Goal: Find specific page/section: Find specific page/section

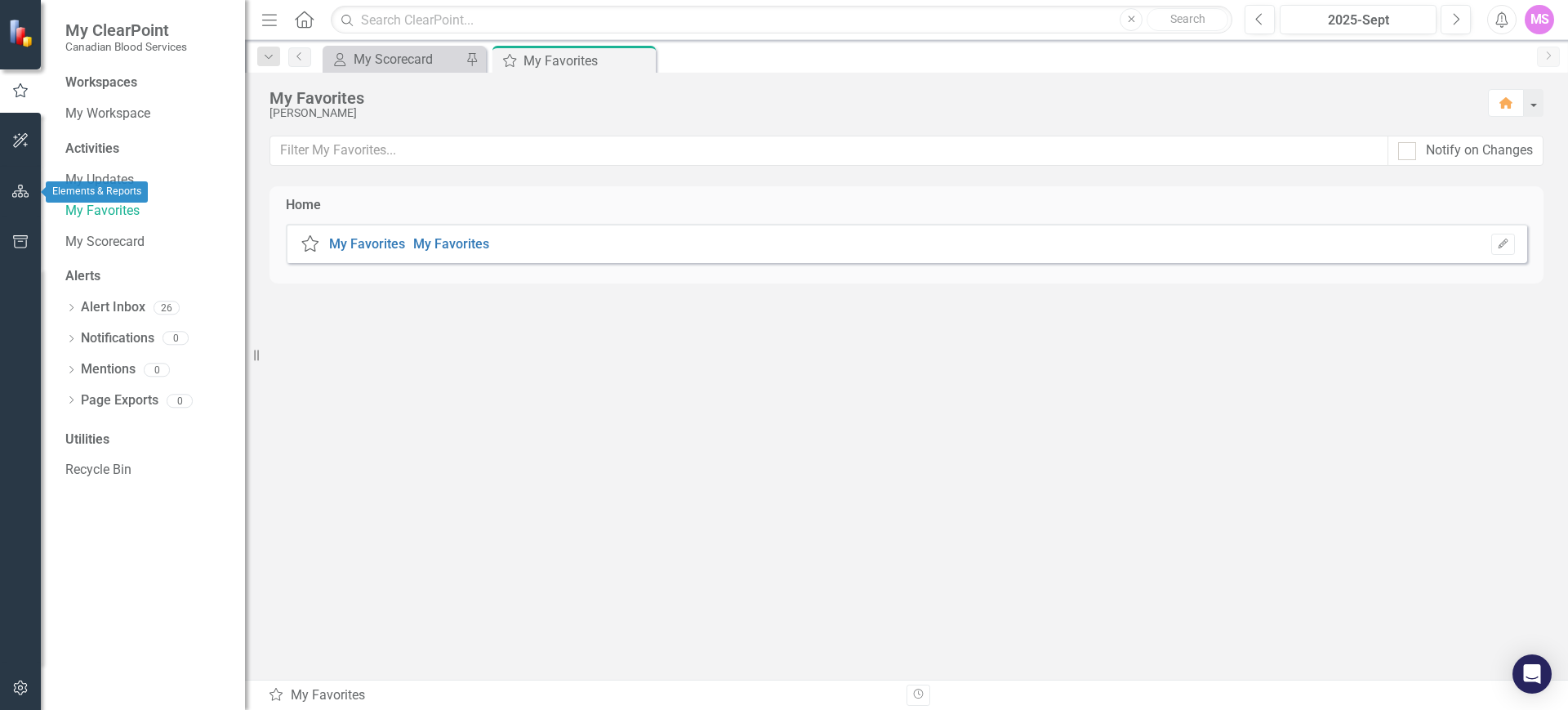
click at [22, 147] on button "button" at bounding box center [21, 141] width 37 height 34
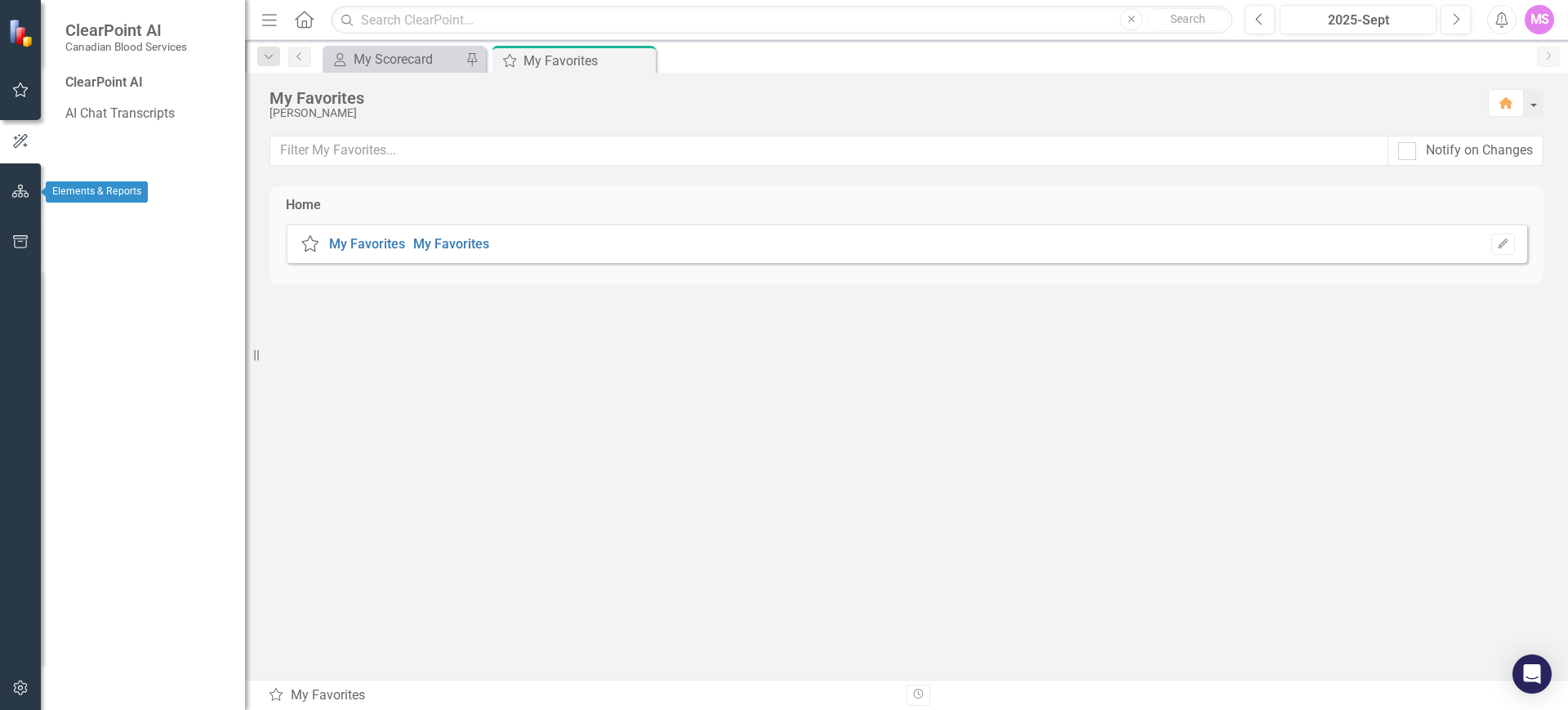
click at [21, 192] on icon "button" at bounding box center [21, 190] width 18 height 13
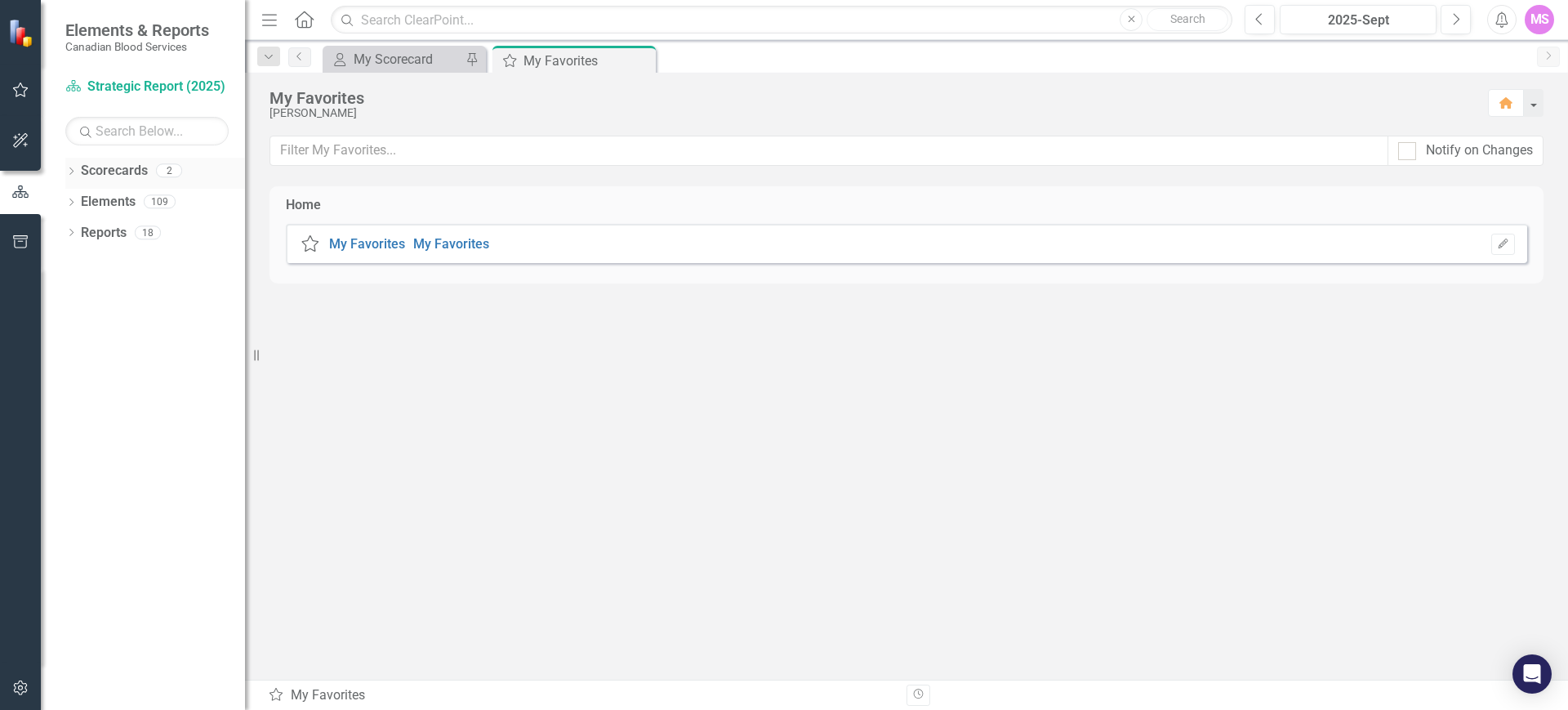
click at [70, 172] on icon "Dropdown" at bounding box center [71, 172] width 12 height 9
click at [99, 236] on link "Operational Report" at bounding box center [167, 232] width 155 height 19
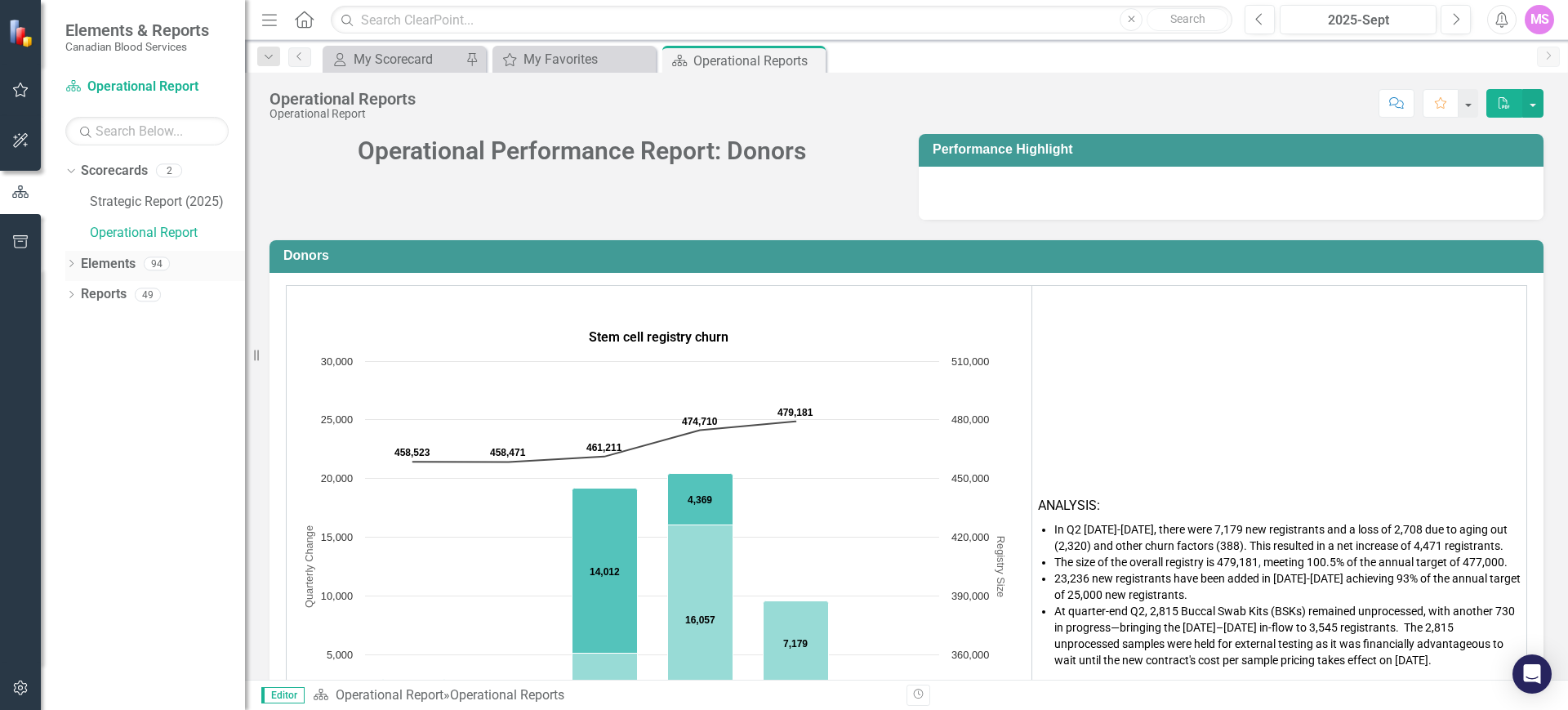
click at [69, 269] on icon "Dropdown" at bounding box center [71, 265] width 12 height 9
click at [74, 321] on div "Dropdown" at bounding box center [79, 328] width 12 height 14
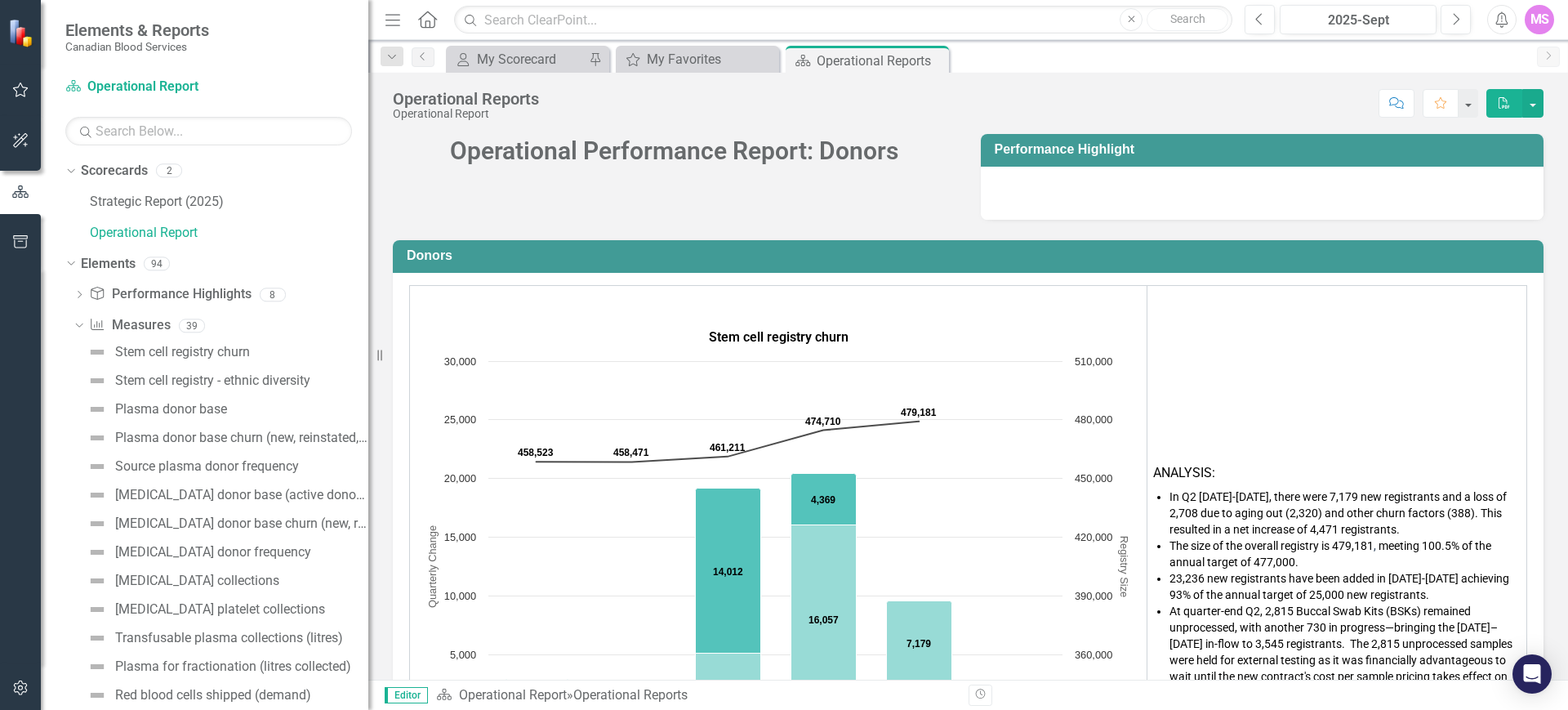
drag, startPoint x: 248, startPoint y: 271, endPoint x: 368, endPoint y: 271, distance: 120.0
click at [368, 271] on div "Resize" at bounding box center [374, 355] width 13 height 710
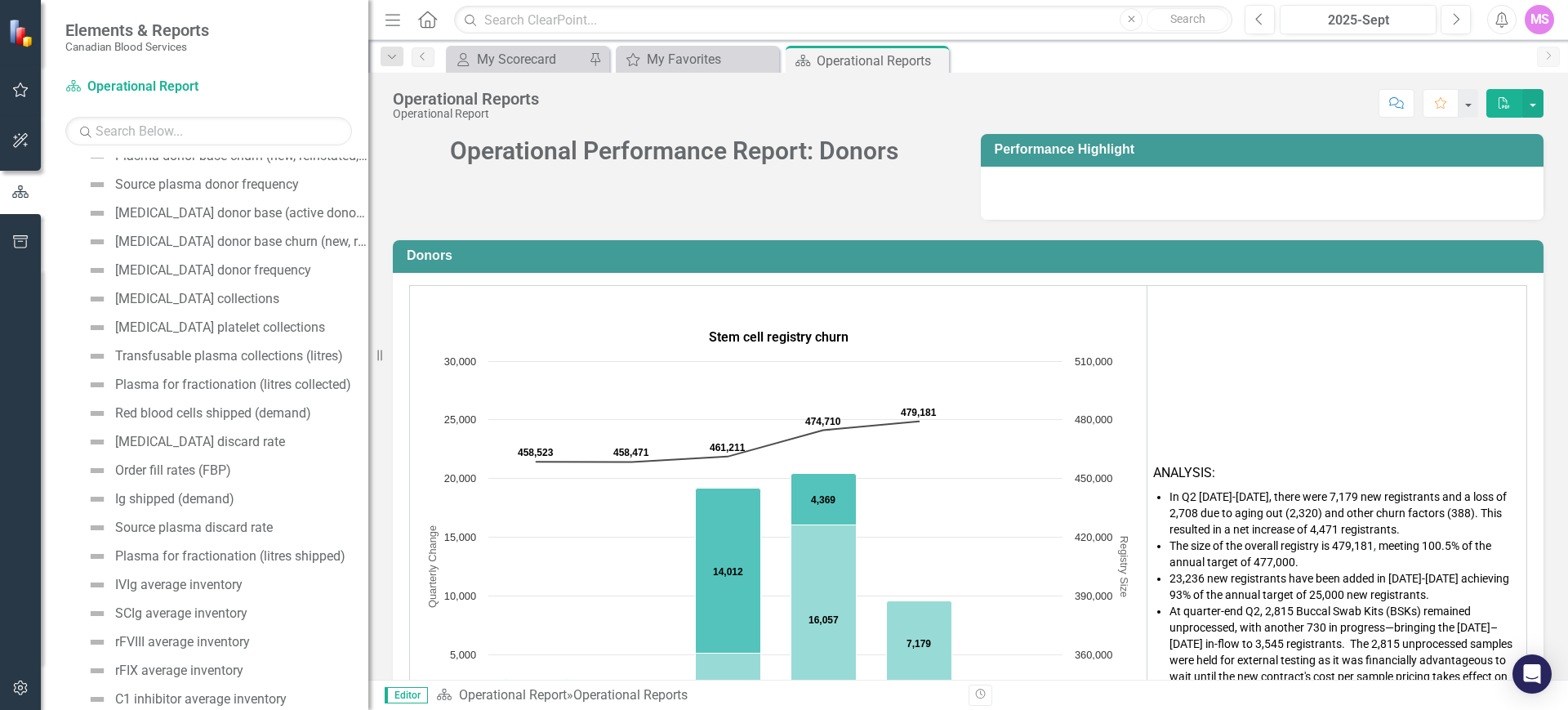
scroll to position [269, 0]
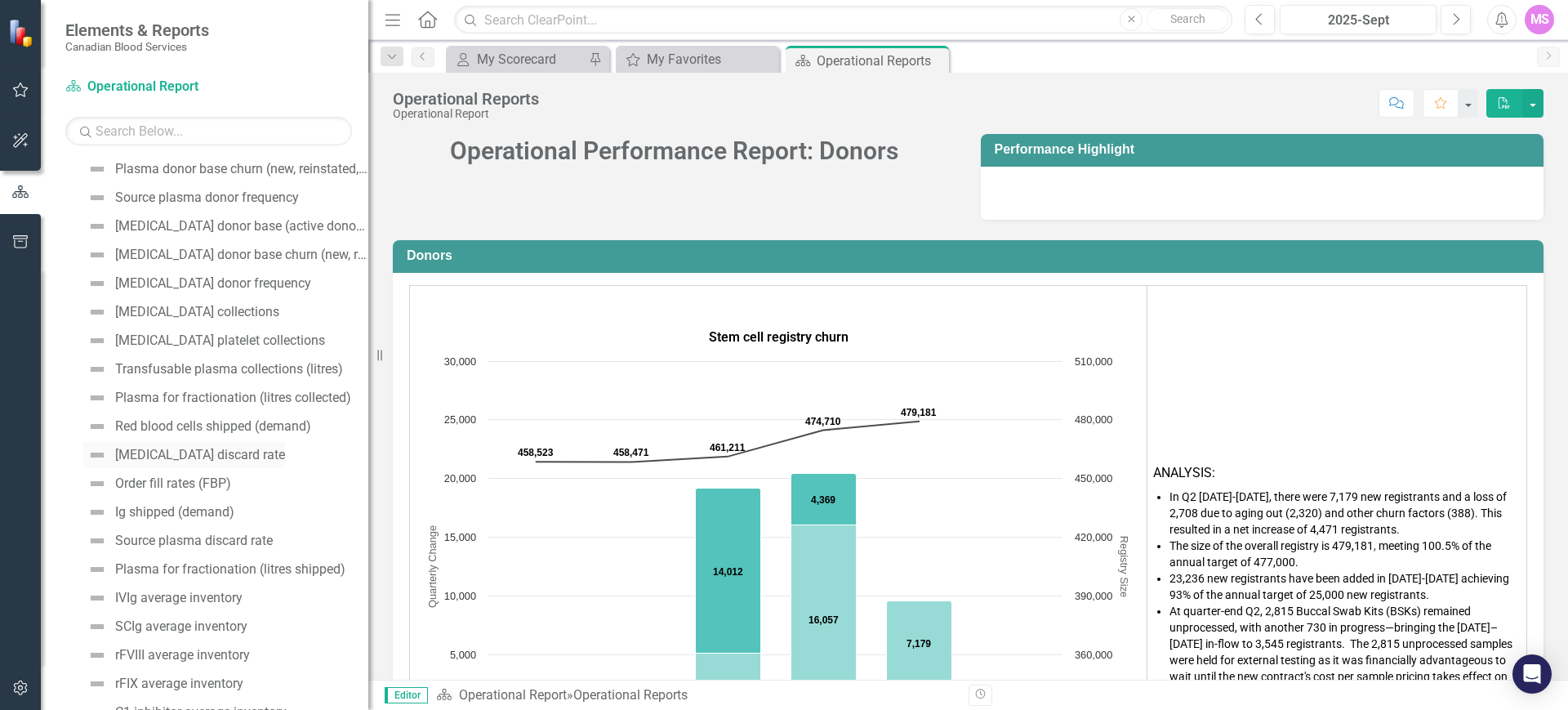
click at [200, 457] on div "[MEDICAL_DATA] discard rate" at bounding box center [200, 454] width 170 height 15
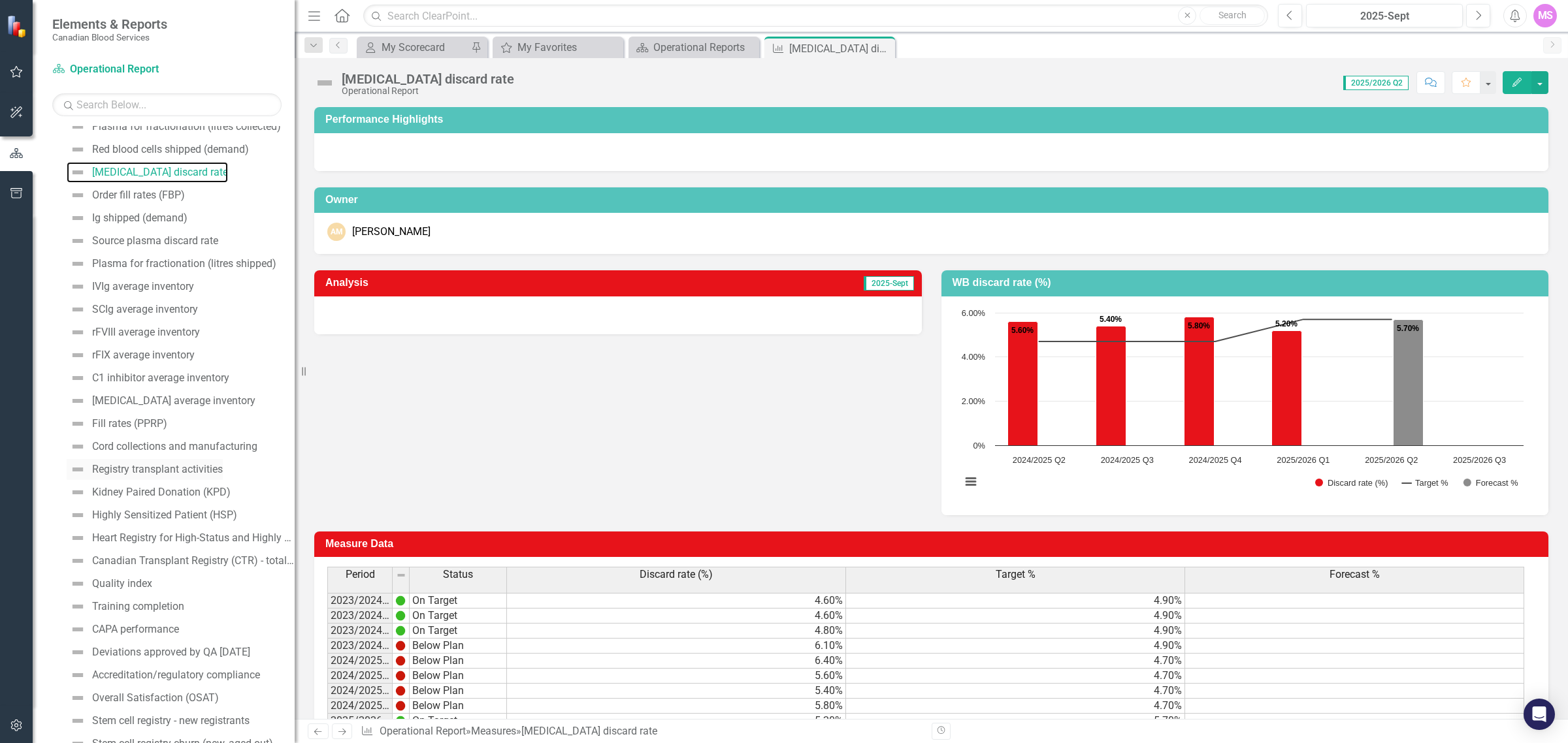
scroll to position [446, 0]
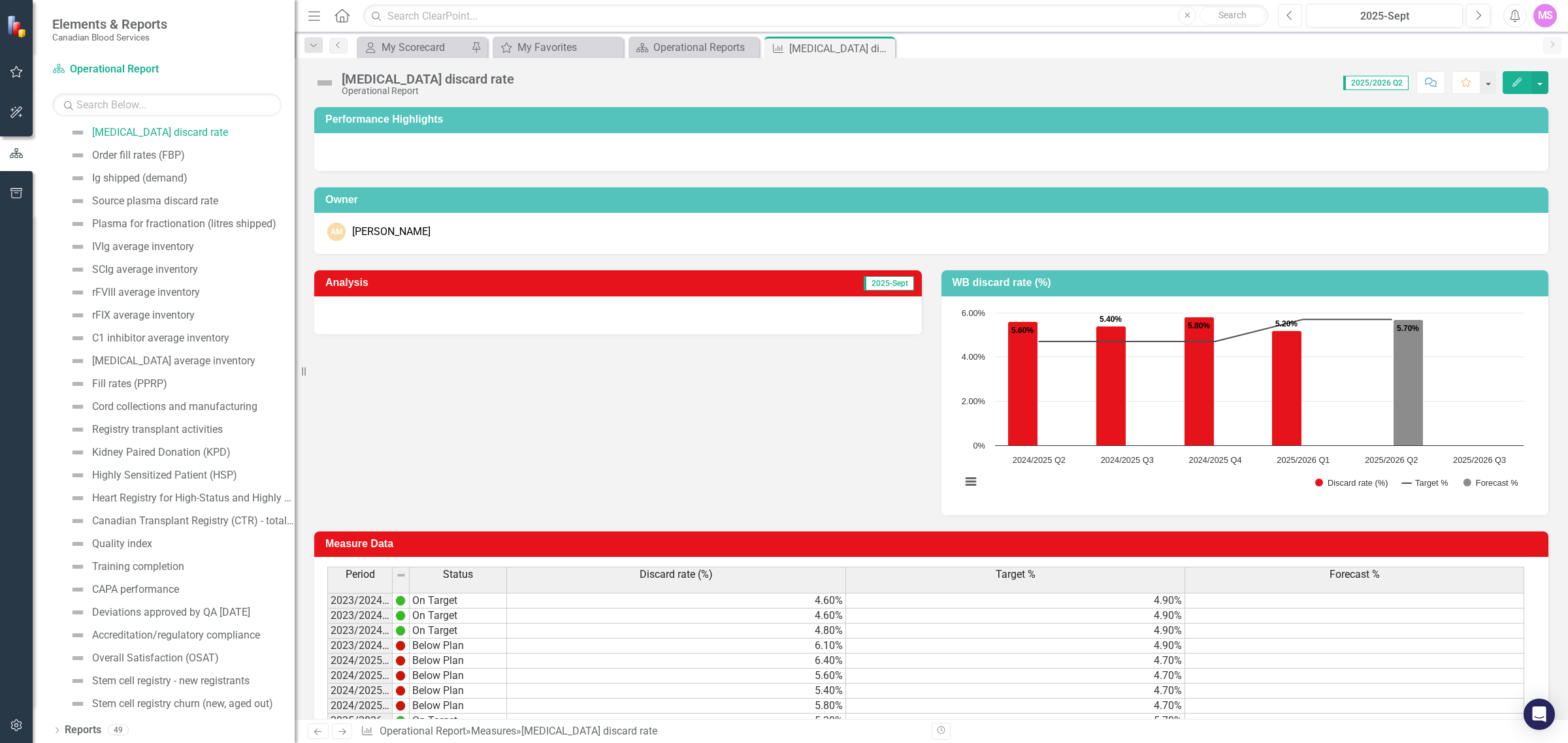
click at [1253, 16] on icon "Previous" at bounding box center [1289, 16] width 7 height 12
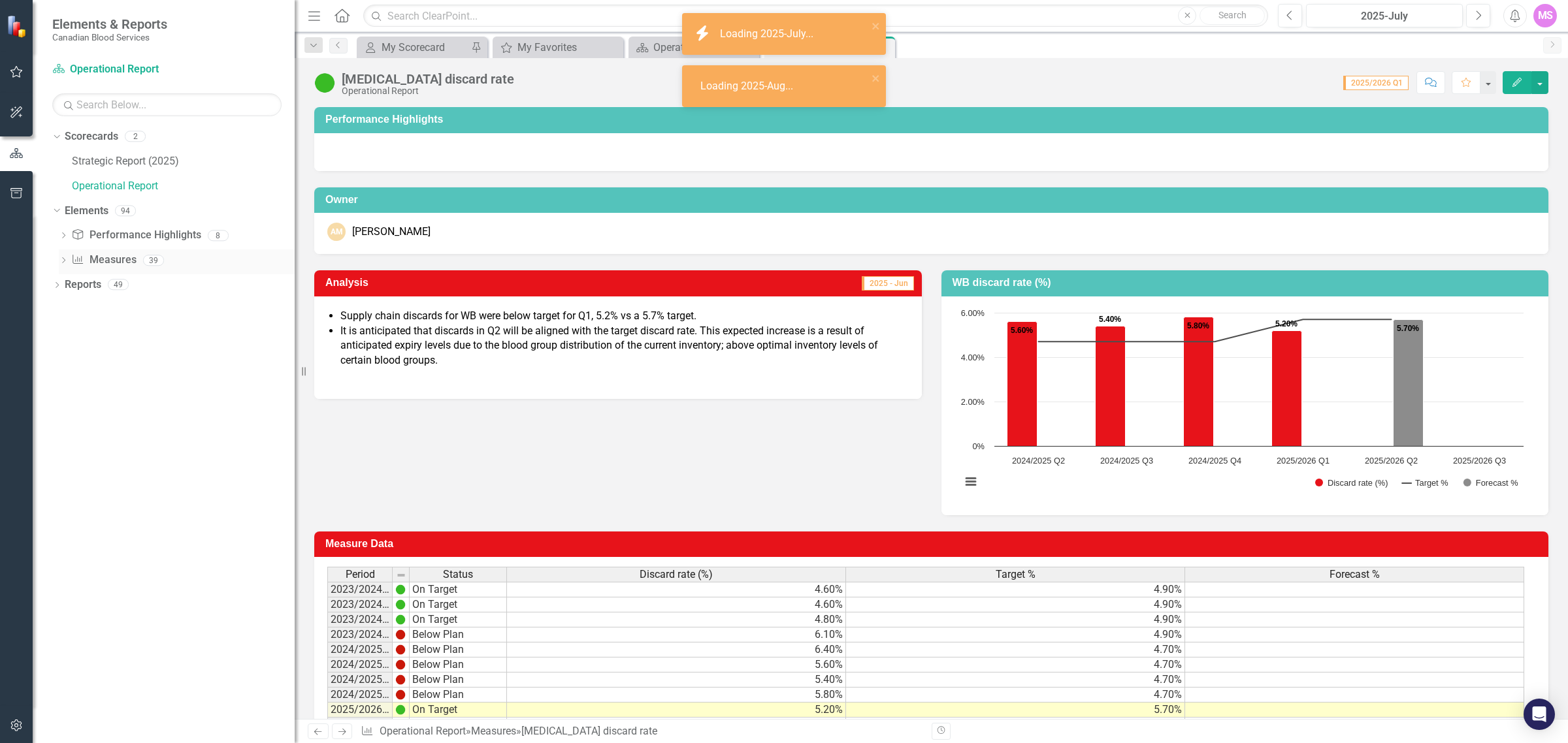
click at [66, 261] on icon "Dropdown" at bounding box center [63, 261] width 9 height 7
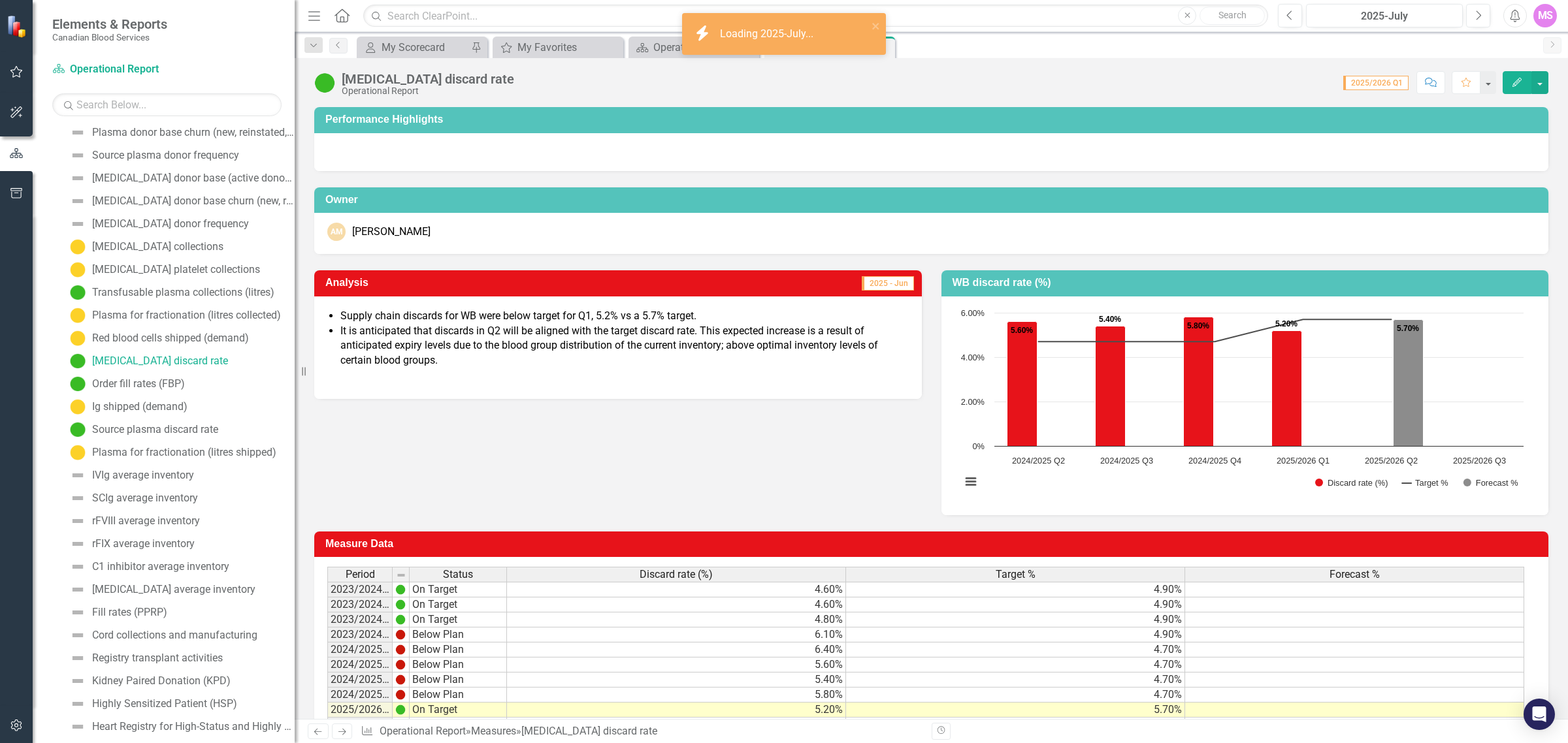
scroll to position [446, 0]
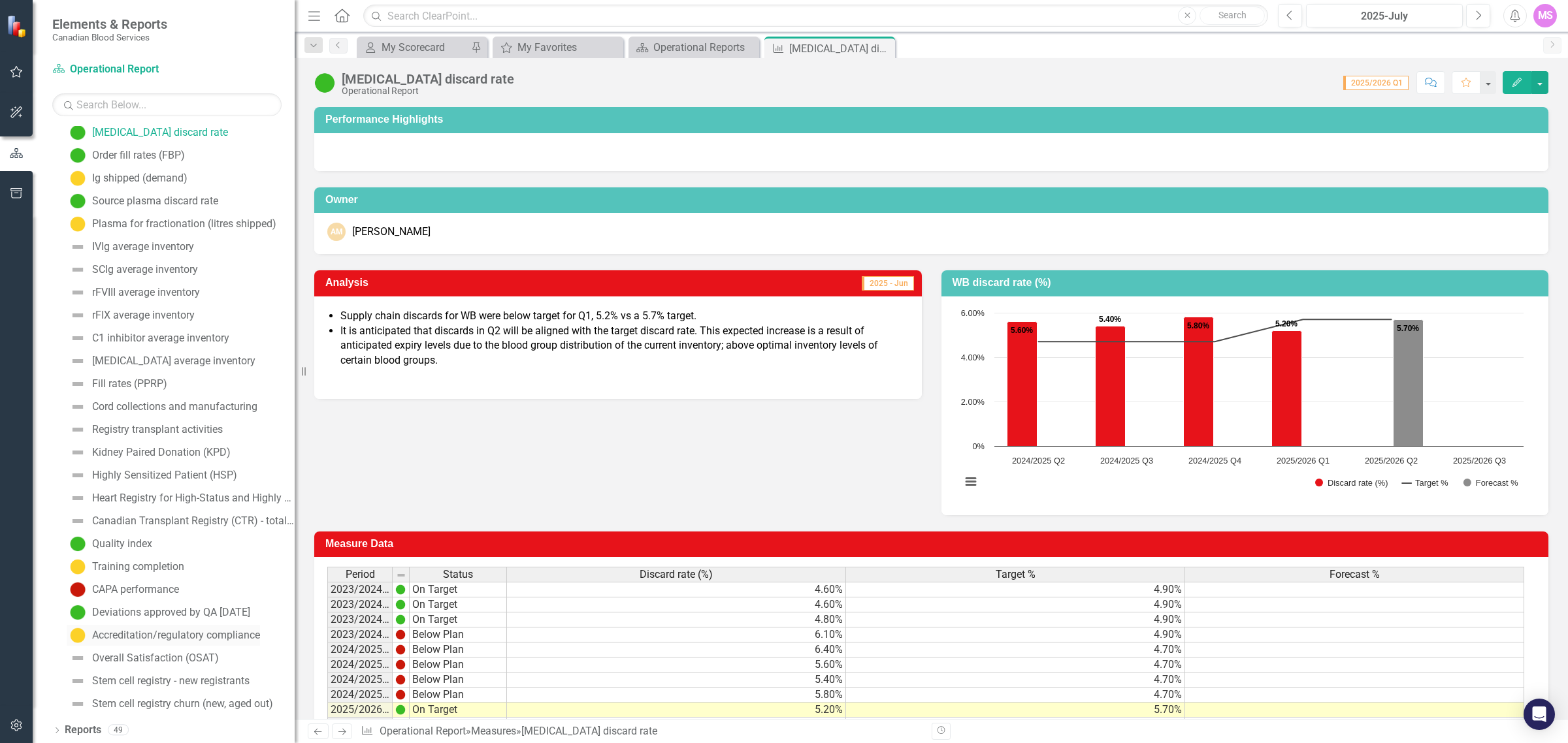
click at [116, 567] on div "Accreditation/regulatory compliance" at bounding box center [176, 635] width 168 height 12
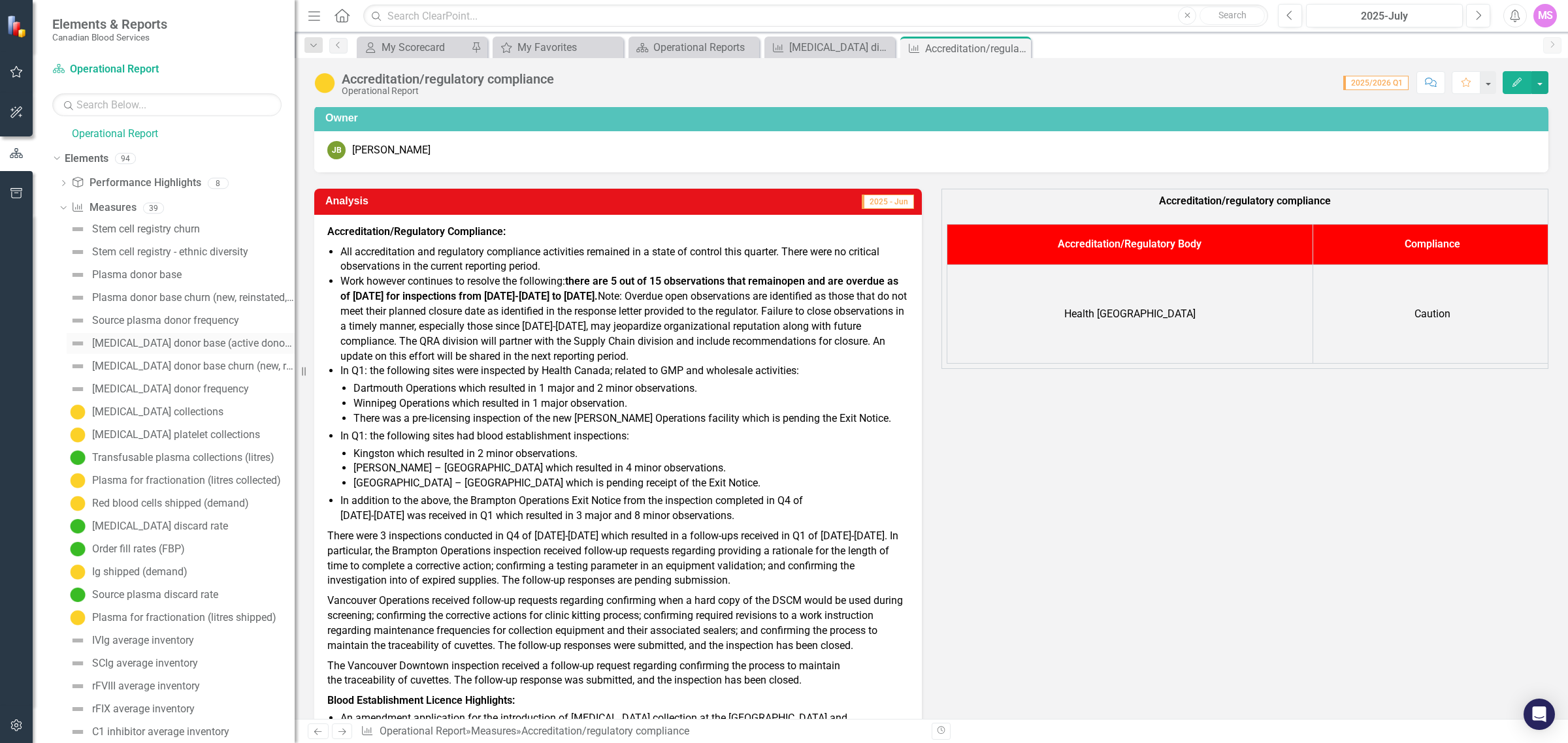
scroll to position [82, 0]
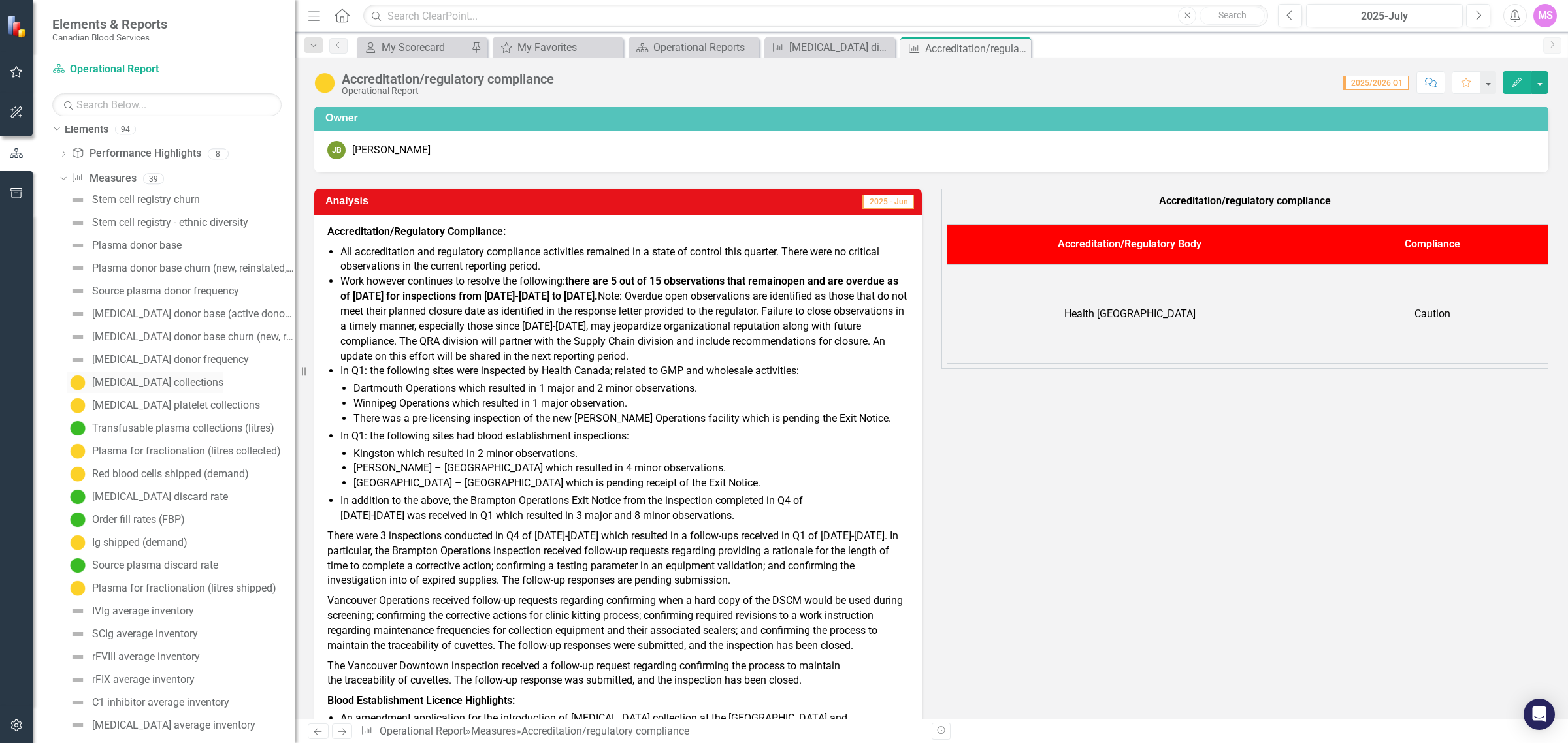
drag, startPoint x: 141, startPoint y: 382, endPoint x: 187, endPoint y: 381, distance: 46.0
click at [141, 382] on div "[MEDICAL_DATA] collections" at bounding box center [158, 382] width 131 height 12
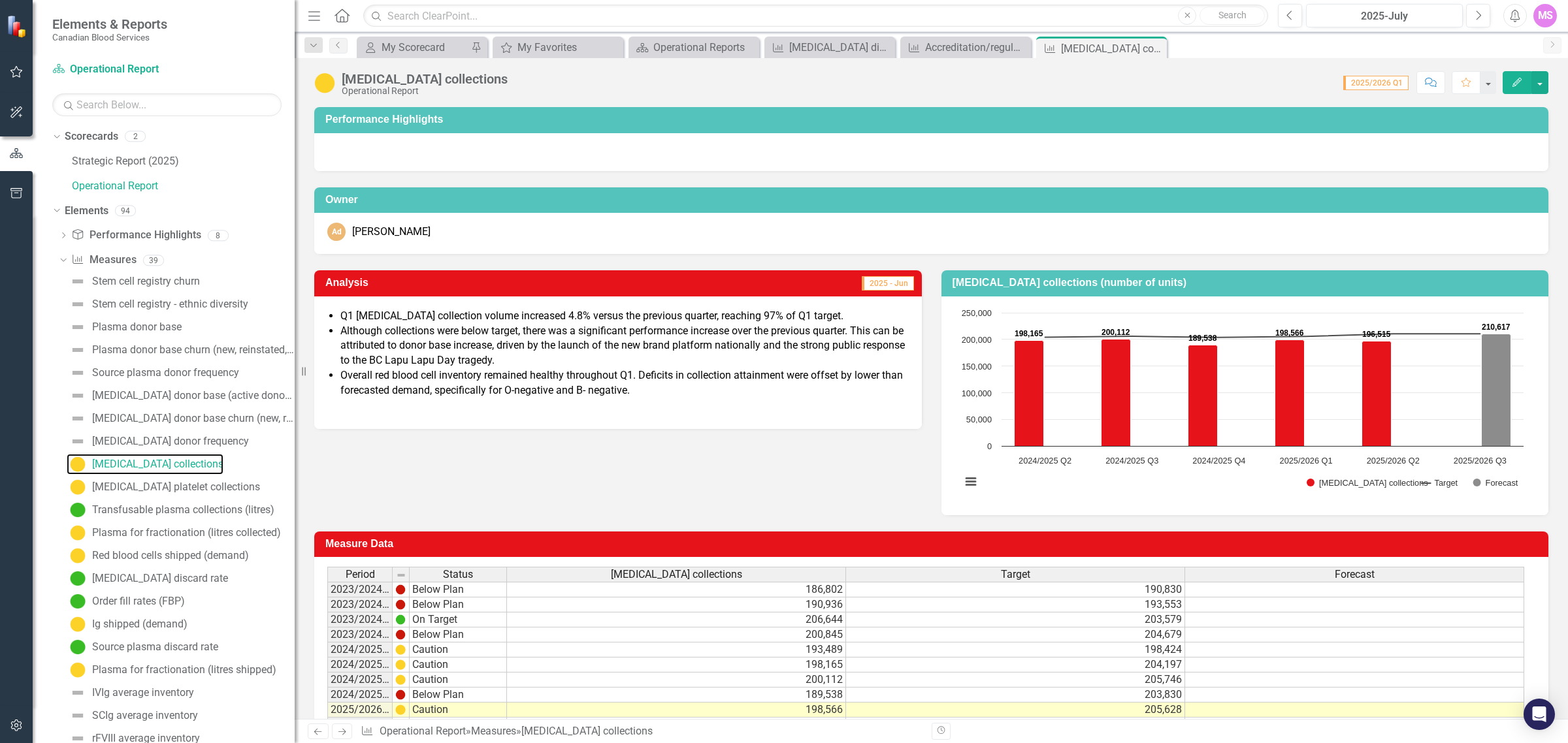
scroll to position [82, 0]
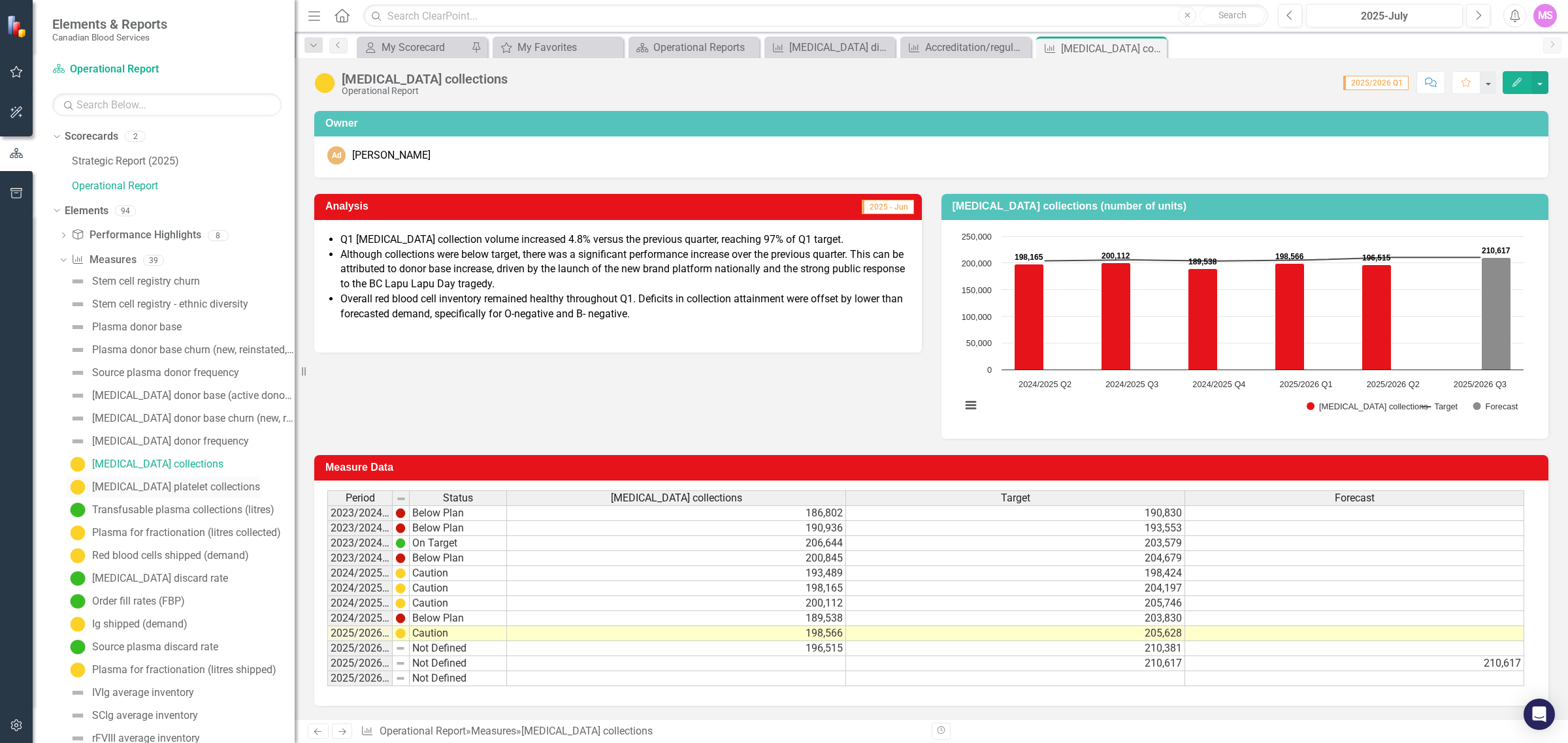
click at [142, 489] on div "[MEDICAL_DATA] platelet collections" at bounding box center [176, 486] width 168 height 12
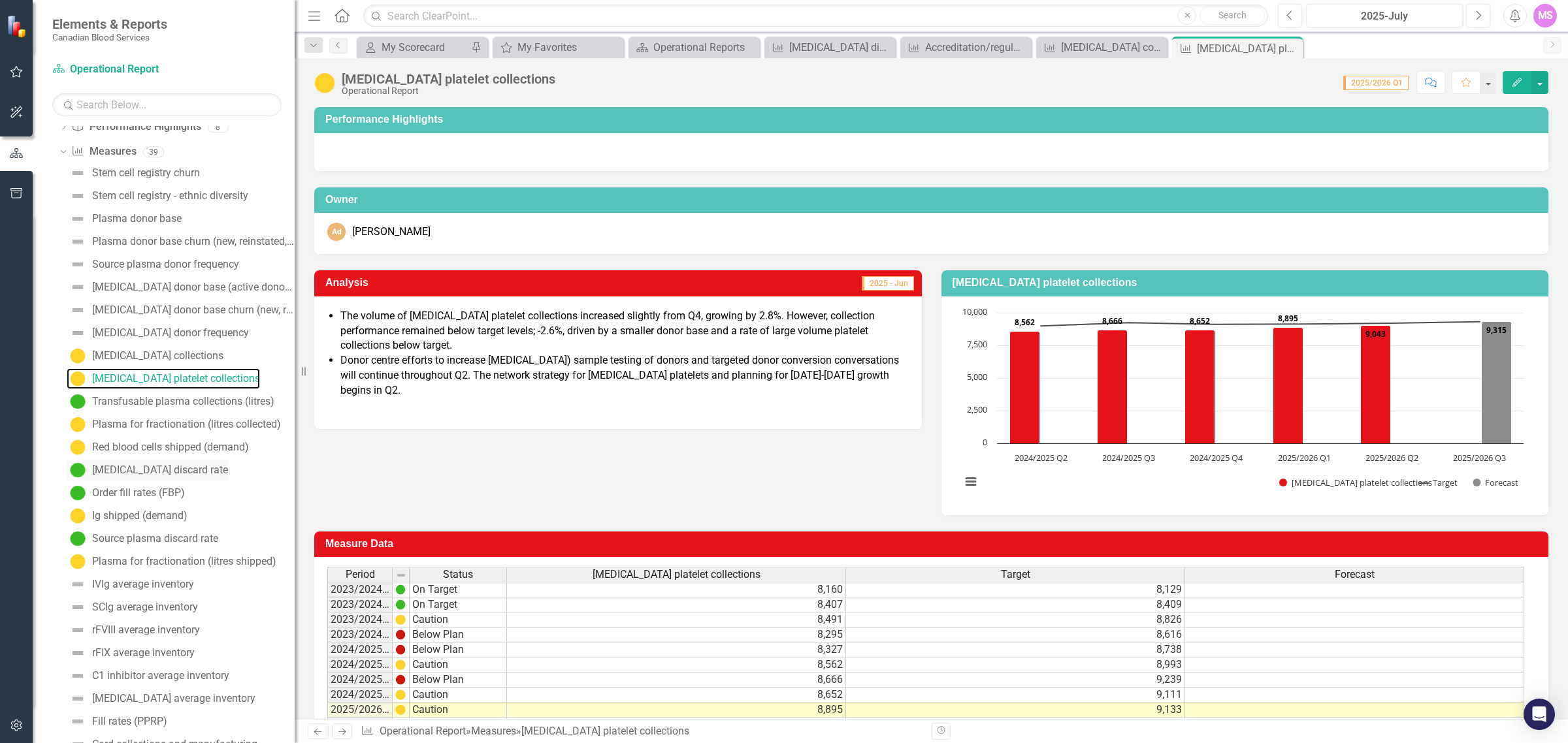
scroll to position [82, 0]
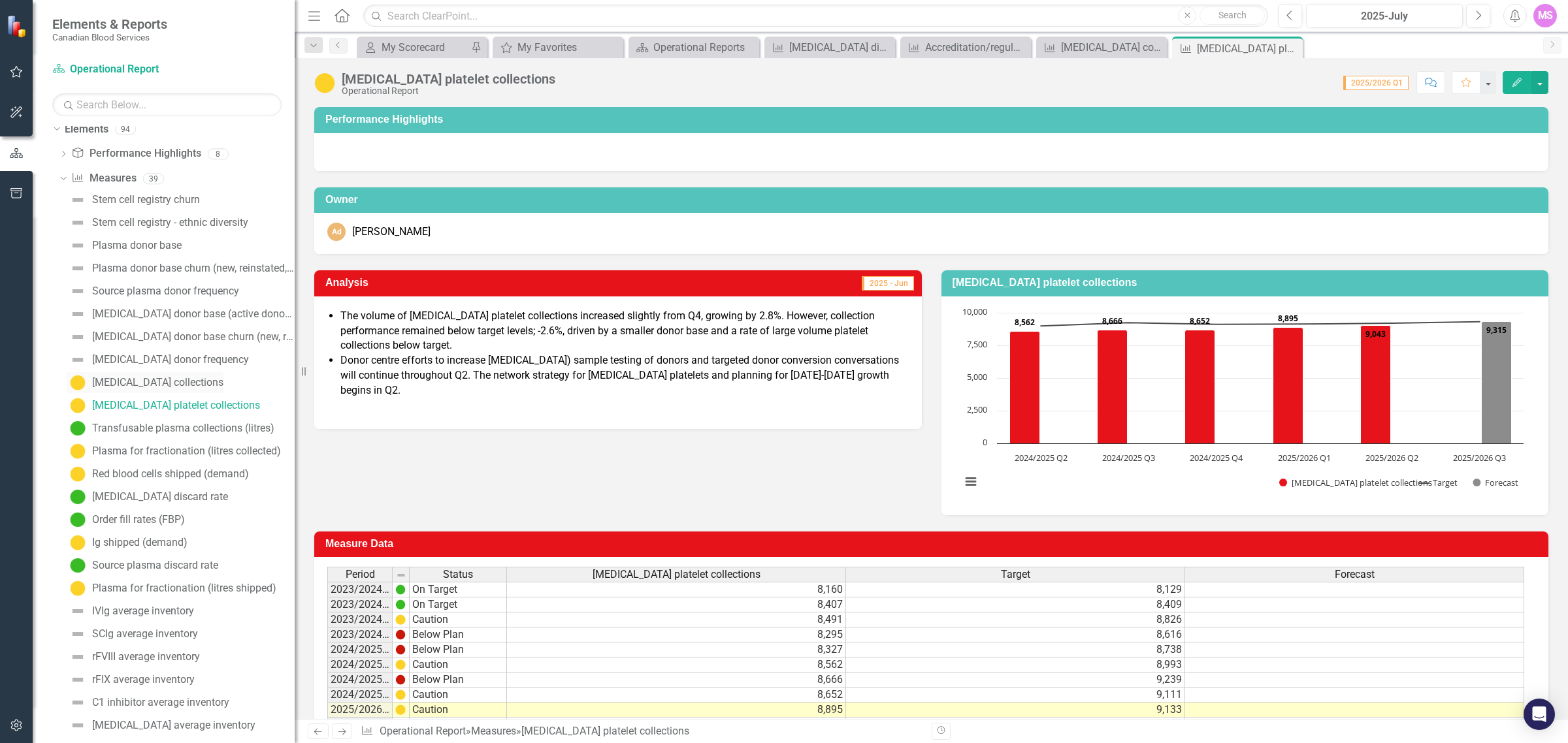
click at [163, 386] on div "[MEDICAL_DATA] collections" at bounding box center [158, 382] width 131 height 12
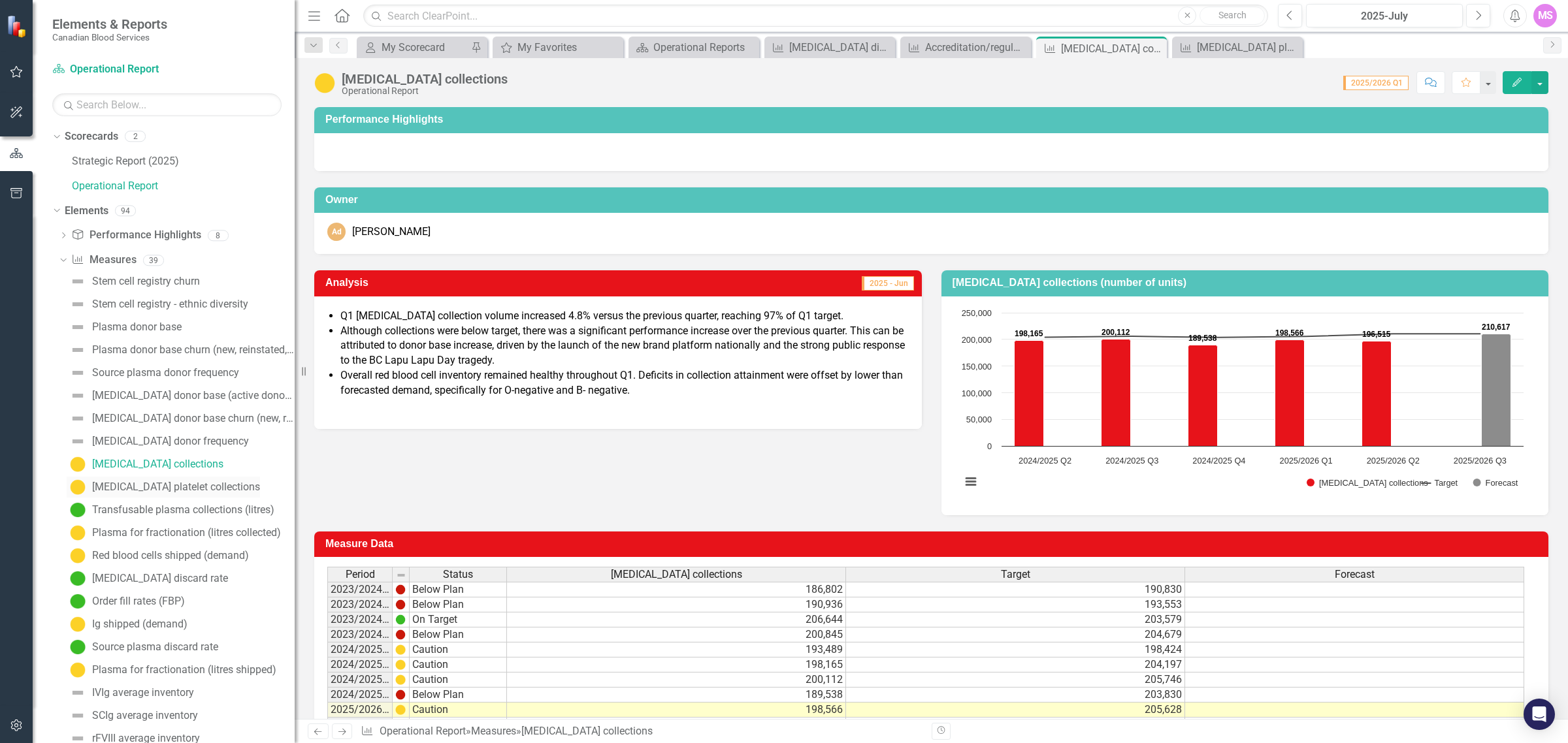
click at [178, 490] on div "[MEDICAL_DATA] platelet collections" at bounding box center [176, 486] width 168 height 12
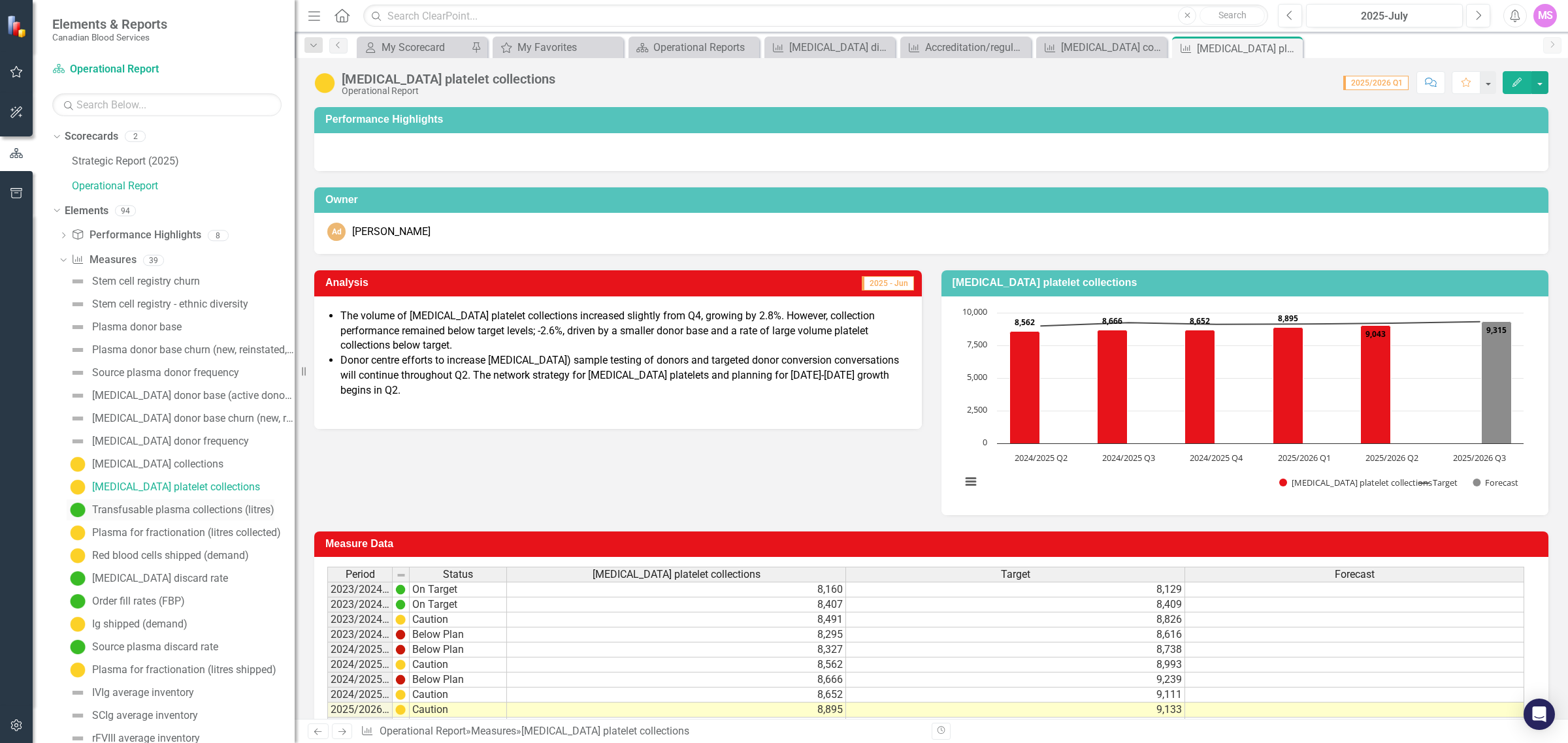
click at [177, 508] on div "Transfusable plasma collections (litres)" at bounding box center [183, 510] width 182 height 12
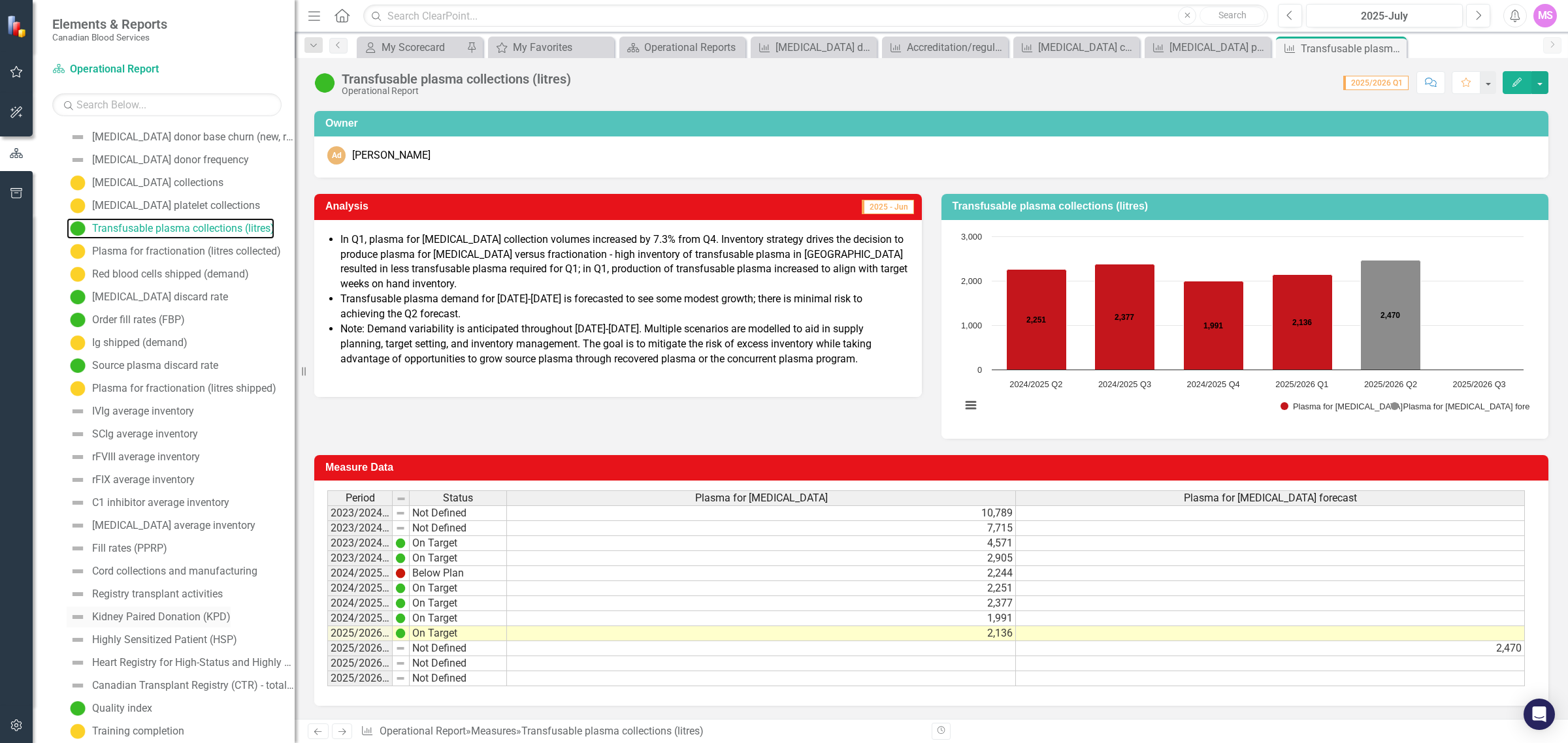
scroll to position [326, 0]
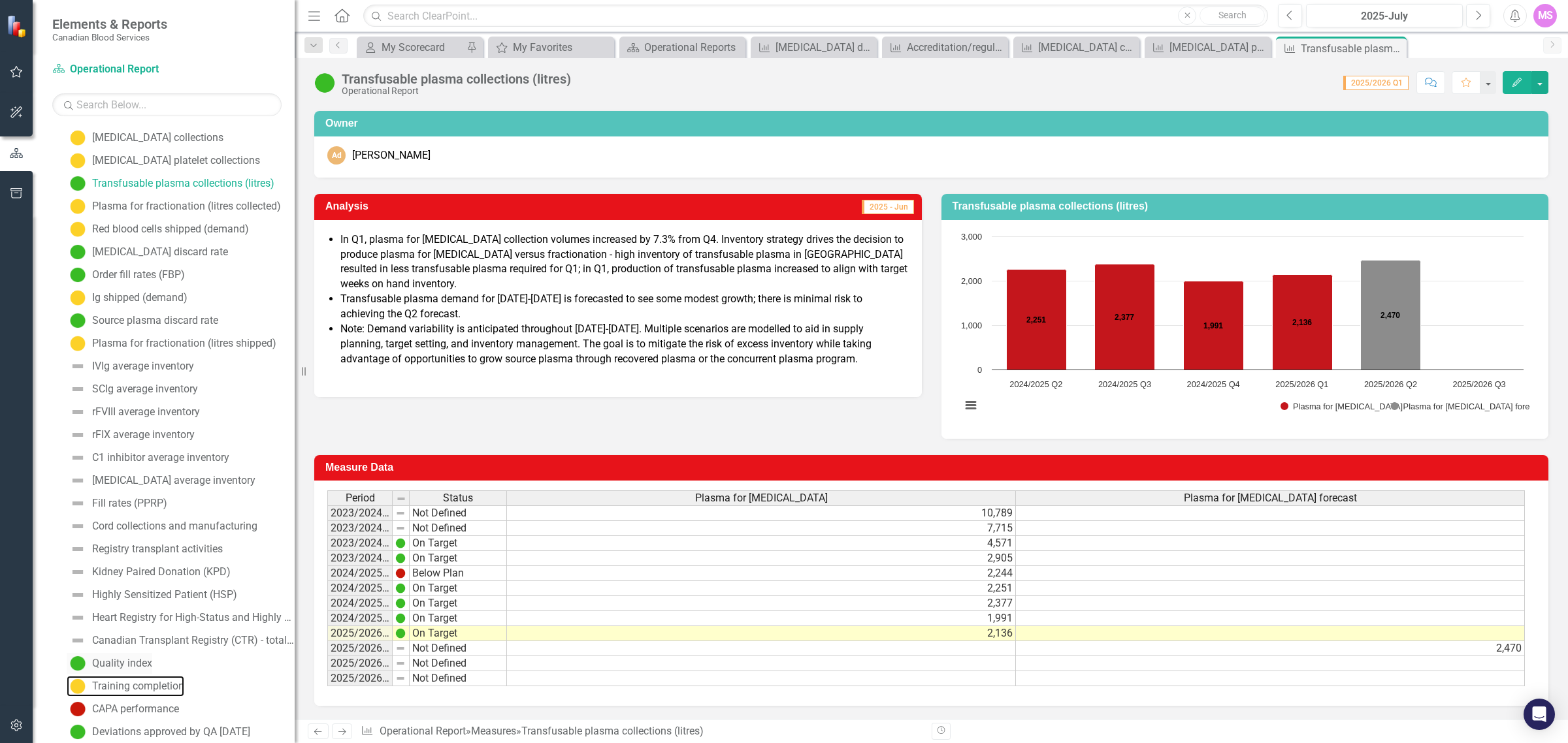
drag, startPoint x: 135, startPoint y: 676, endPoint x: 134, endPoint y: 667, distance: 9.1
click at [134, 567] on link "Training completion" at bounding box center [125, 686] width 118 height 21
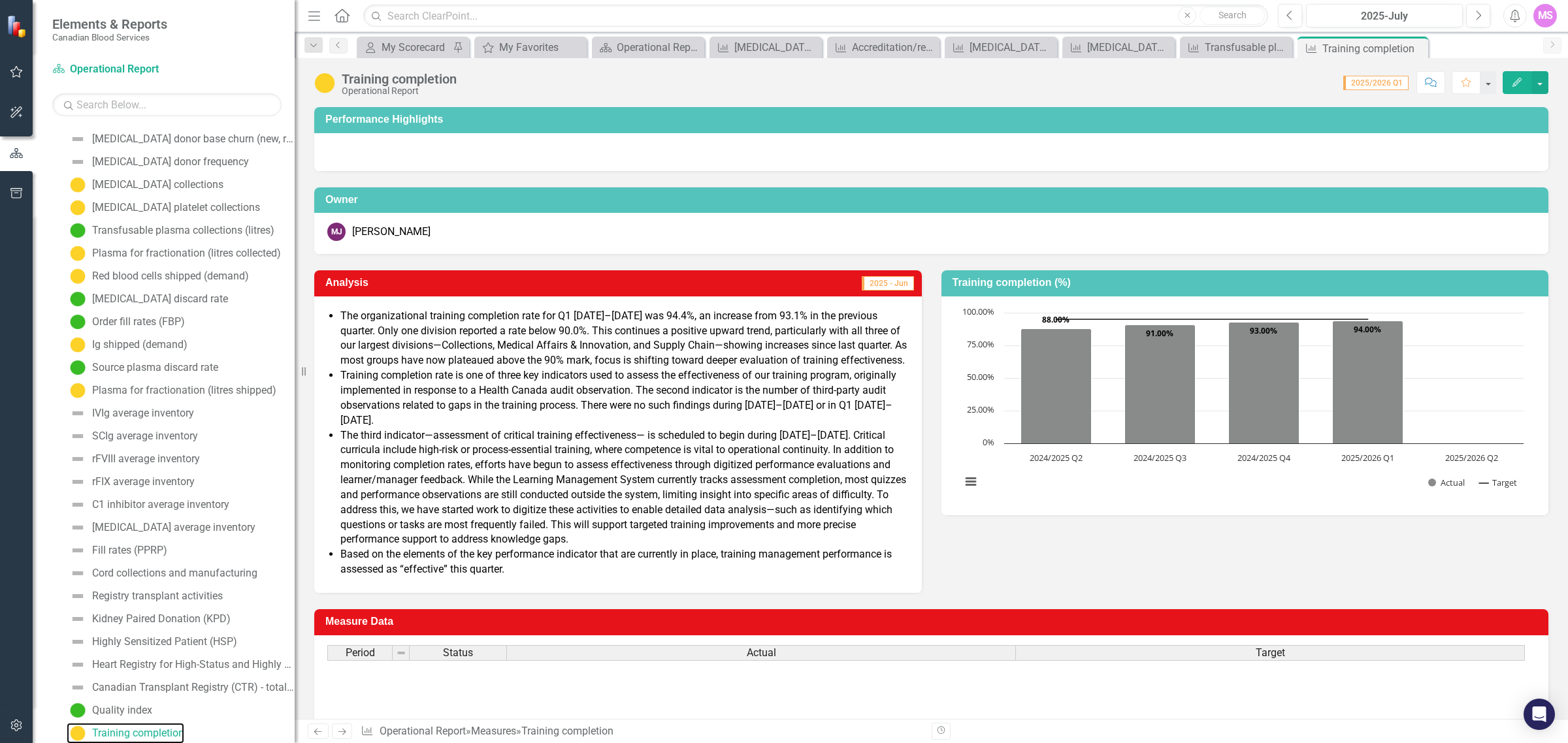
scroll to position [445, 0]
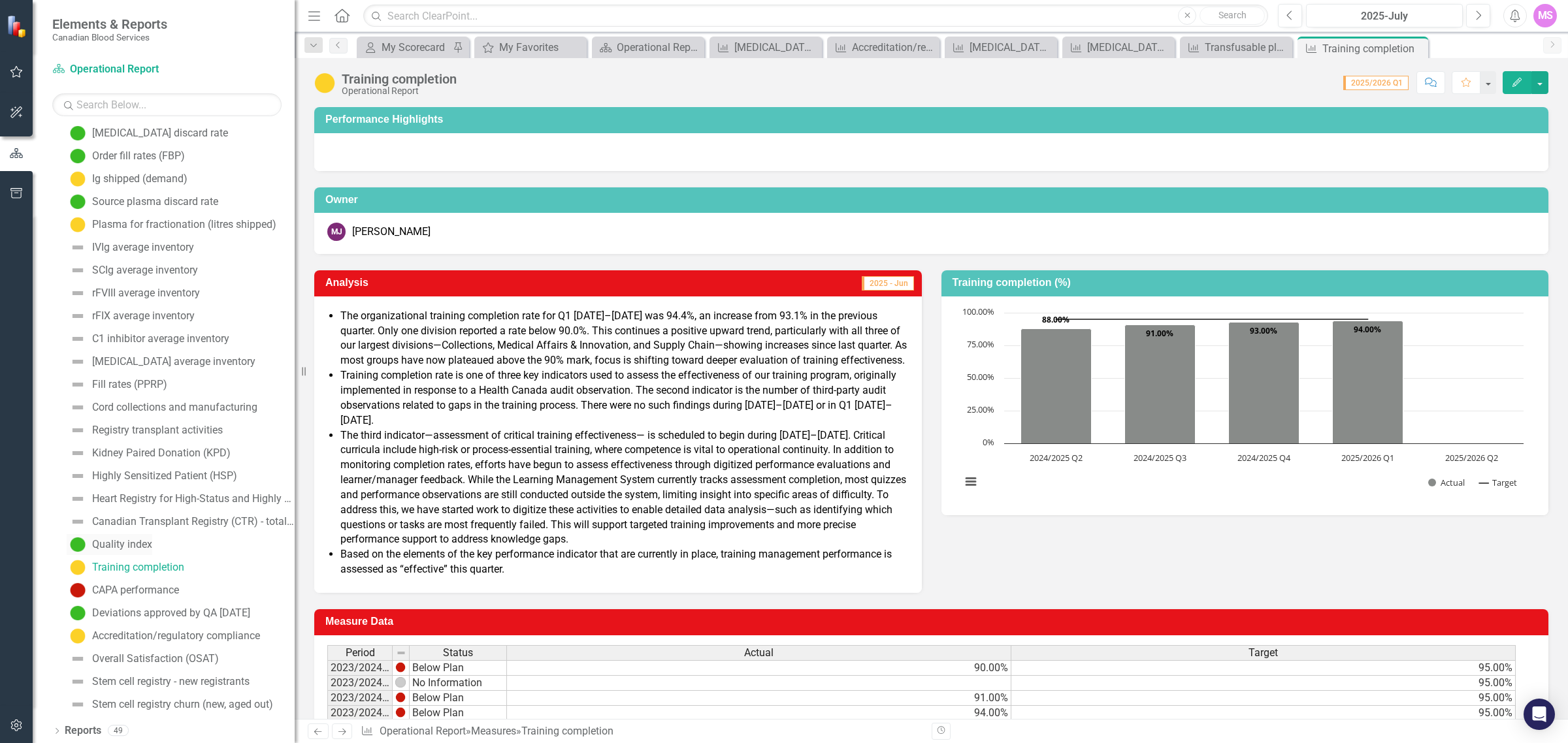
click at [128, 541] on div "Quality index" at bounding box center [122, 544] width 60 height 12
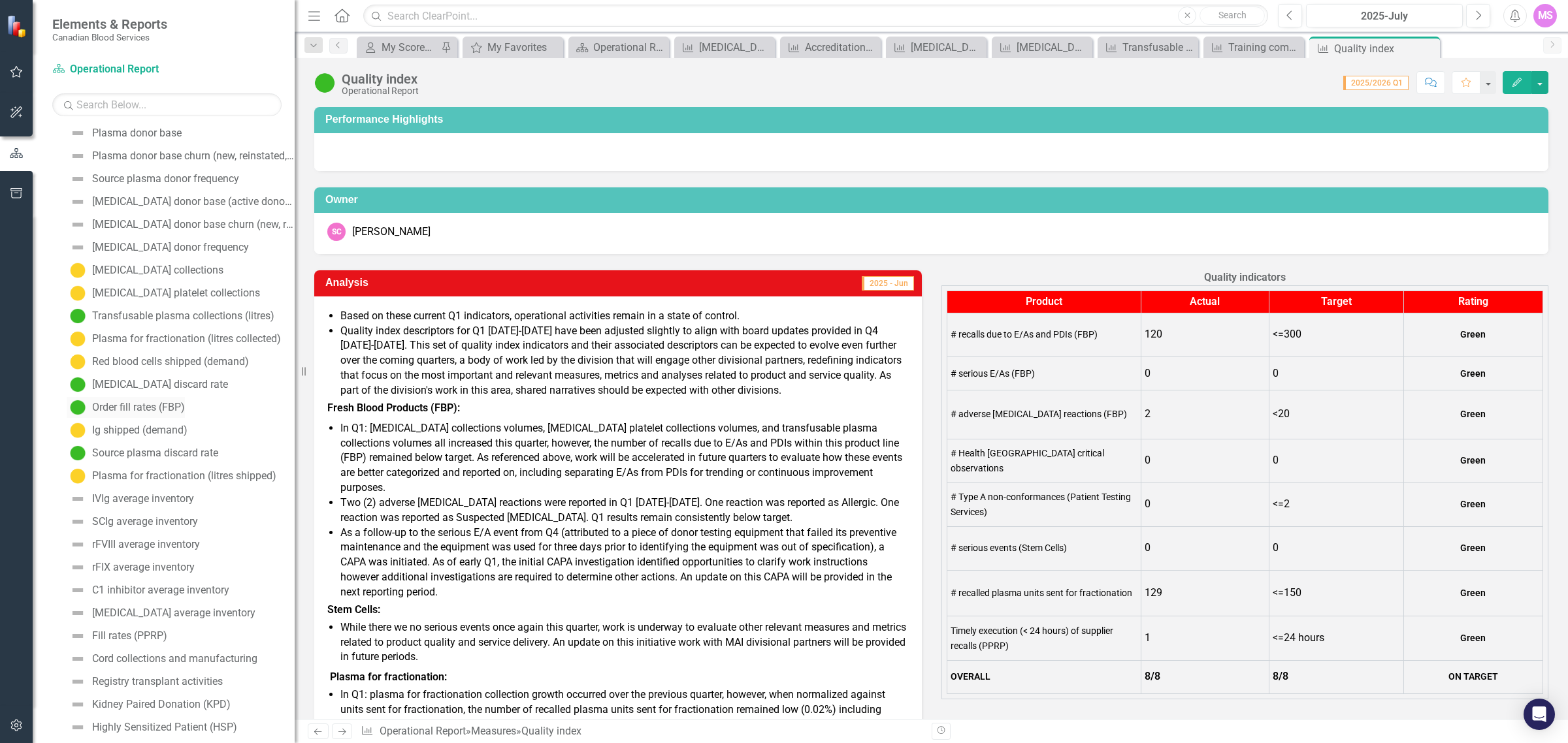
scroll to position [175, 0]
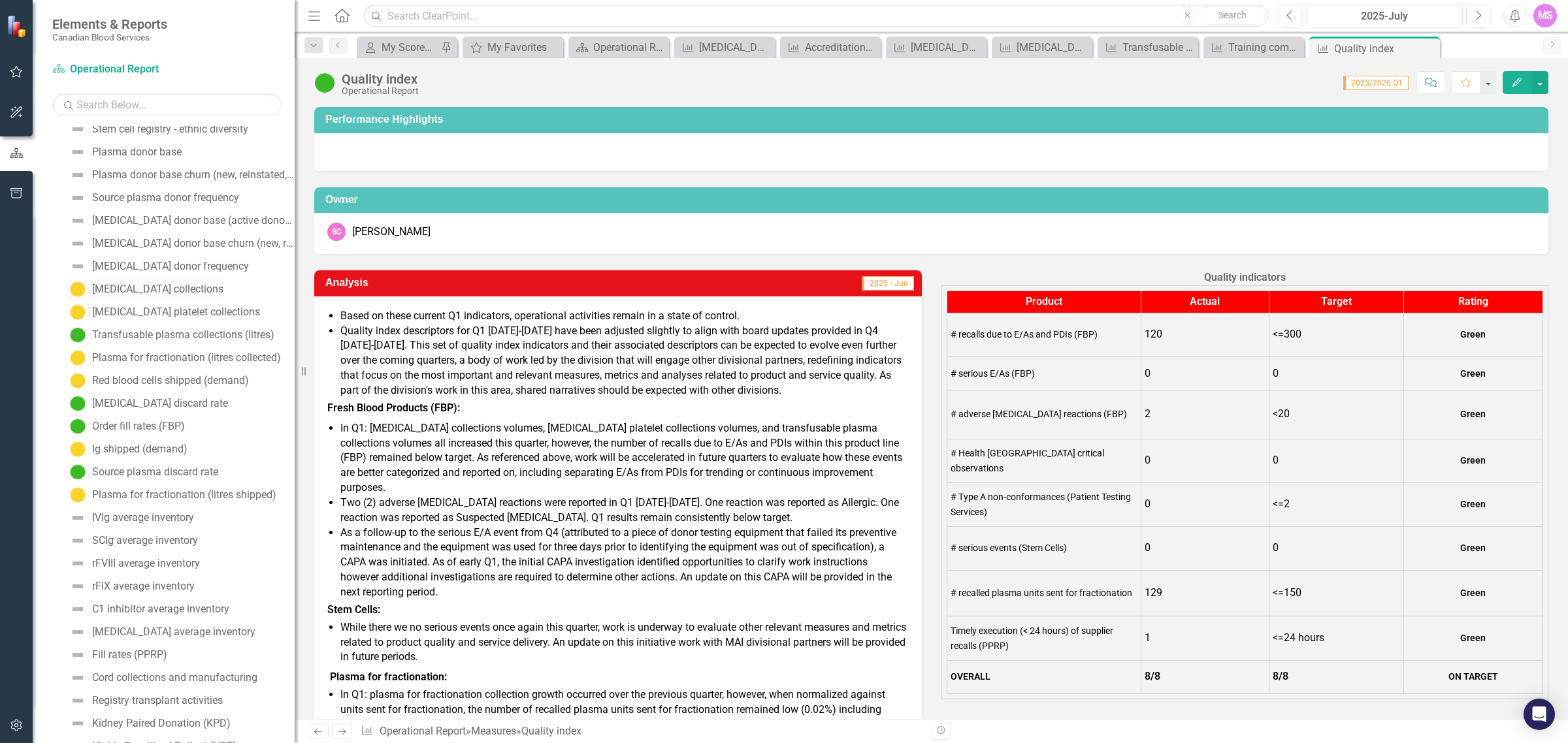
click at [148, 289] on div "[MEDICAL_DATA] collections" at bounding box center [158, 289] width 131 height 12
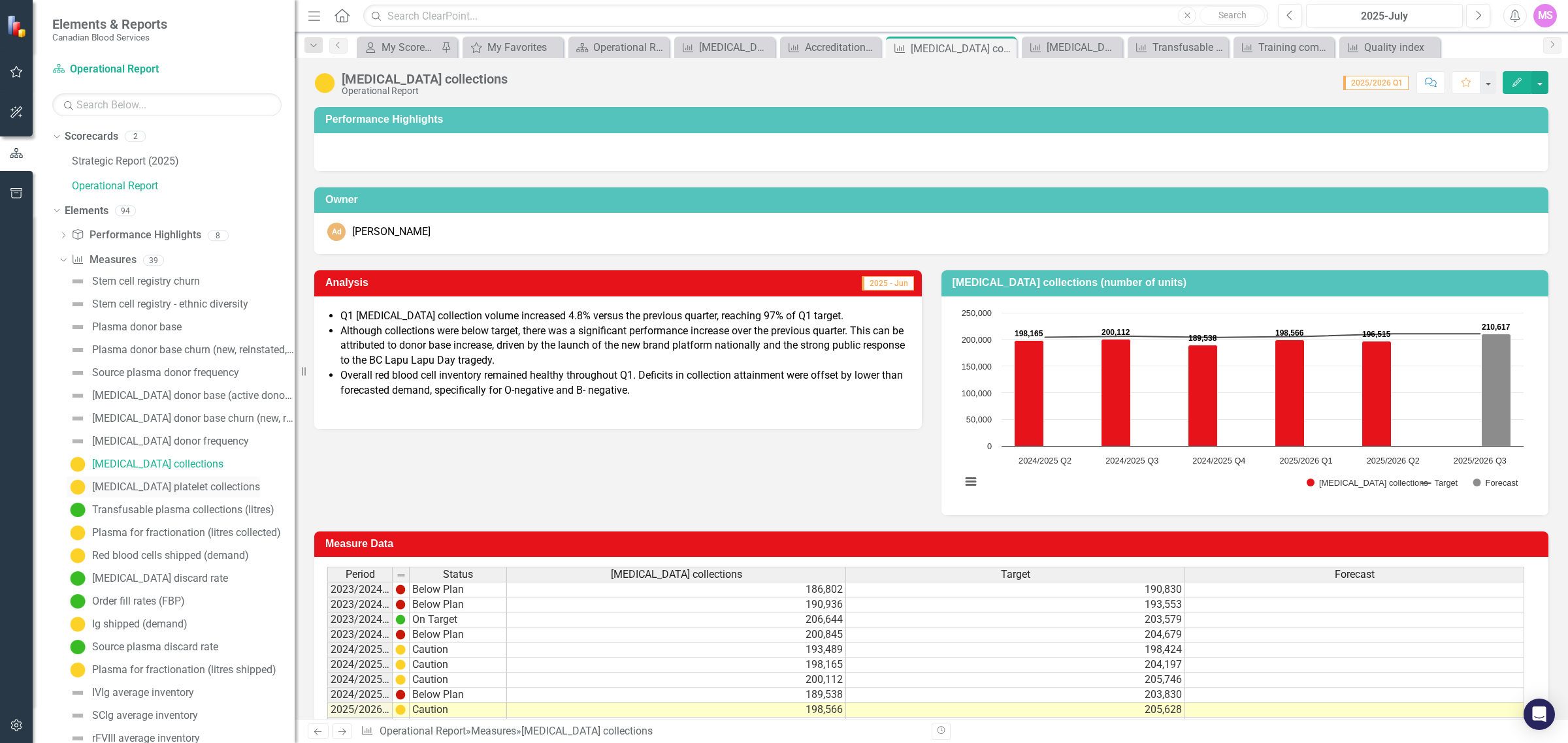
click at [169, 480] on link "[MEDICAL_DATA] platelet collections" at bounding box center [163, 487] width 194 height 21
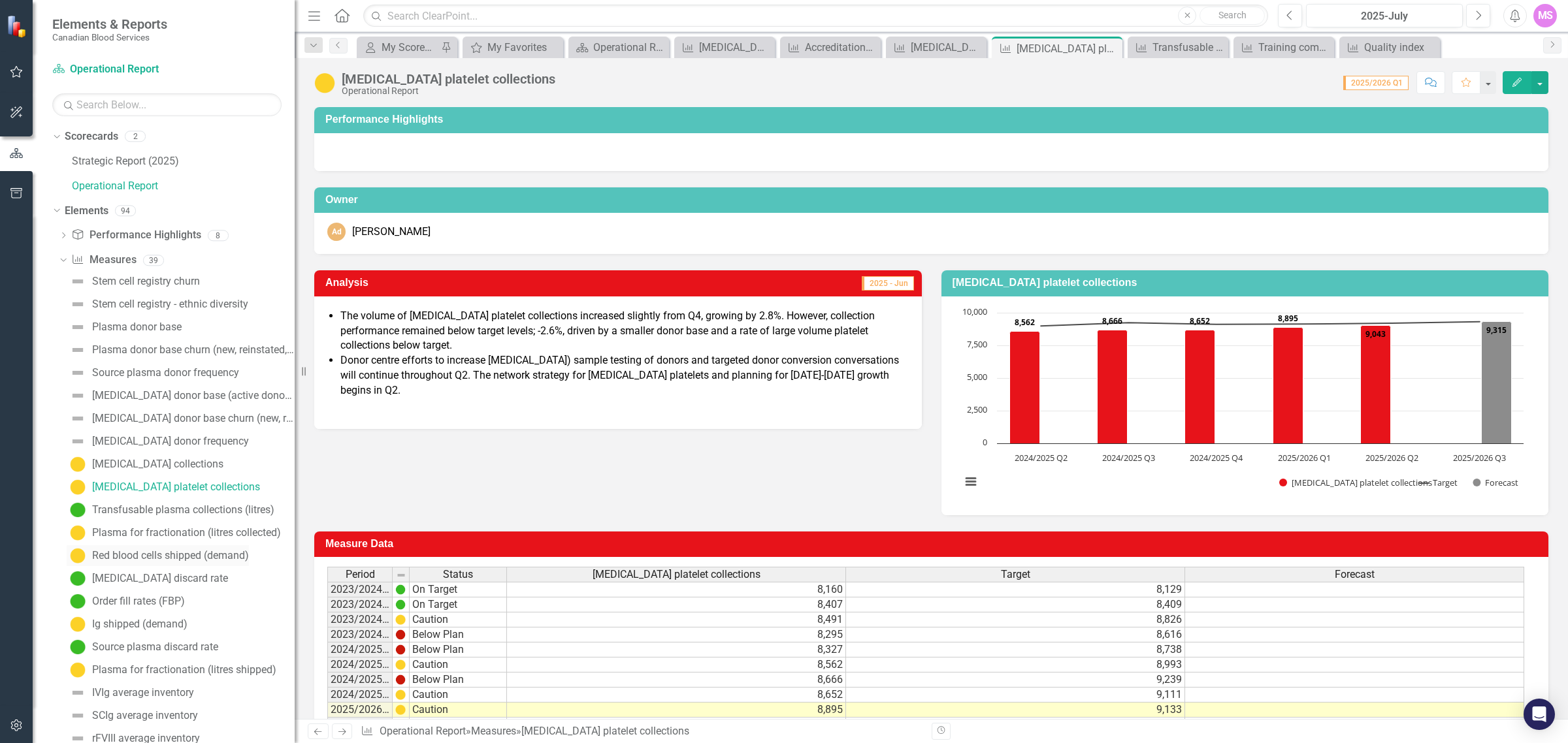
click at [172, 556] on div "Red blood cells shipped (demand)" at bounding box center [170, 555] width 157 height 12
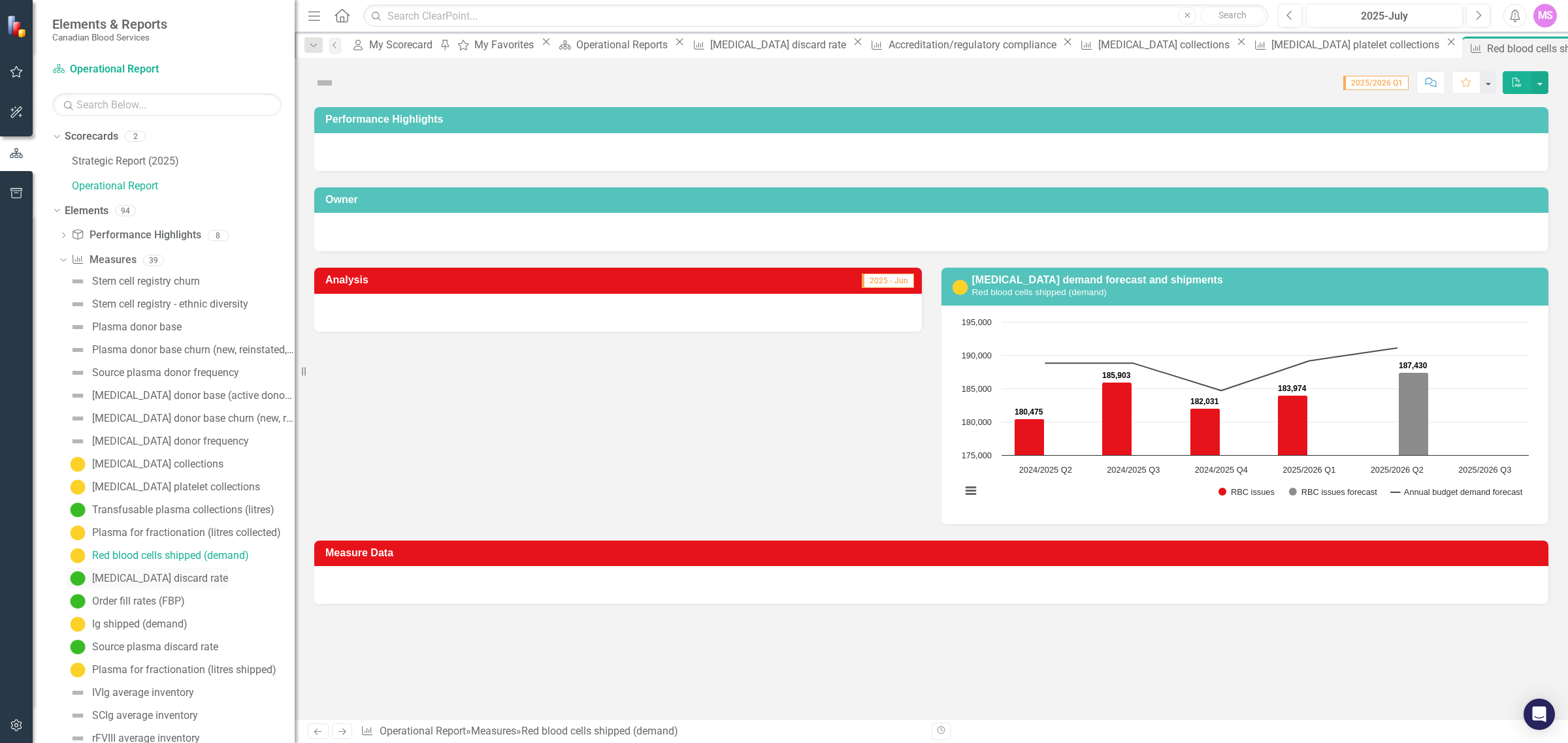
click at [161, 567] on div "[MEDICAL_DATA] discard rate" at bounding box center [160, 578] width 136 height 12
